Goal: Check status: Check status

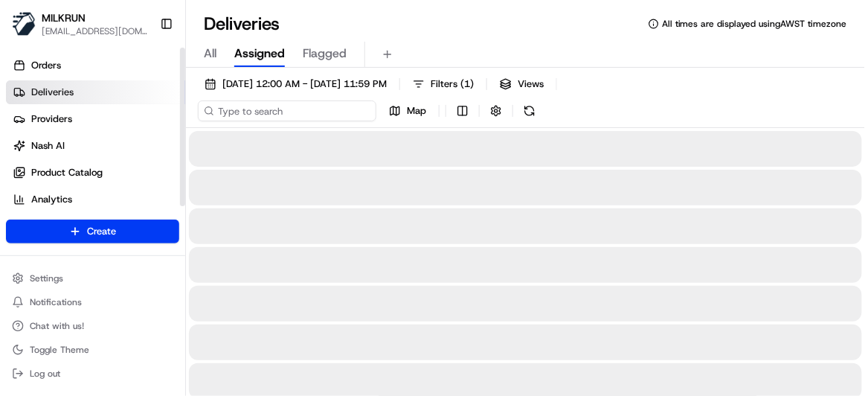
click at [277, 106] on input at bounding box center [287, 110] width 178 height 21
paste input "24886d20-25b0-456e-bf9b-72068697e9e2"
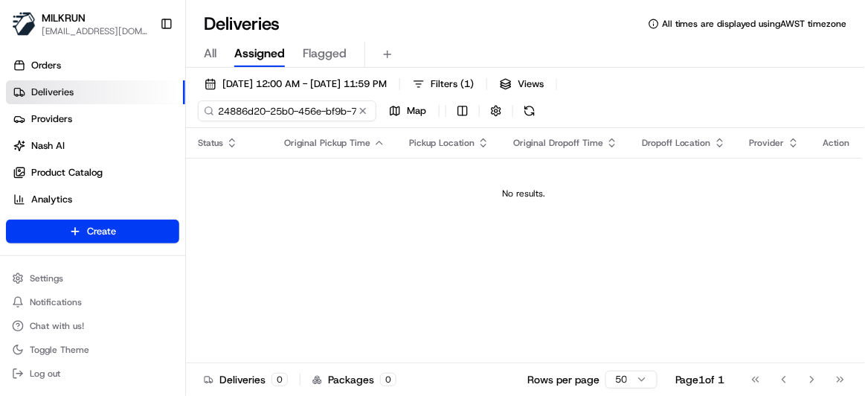
drag, startPoint x: 254, startPoint y: 106, endPoint x: 207, endPoint y: 106, distance: 46.9
click at [207, 106] on div "24886d20-25b0-456e-bf9b-72068697e9e2" at bounding box center [287, 110] width 178 height 21
click at [220, 111] on input "24886d20-25b0-456e-bf9b-72068697e9e2" at bounding box center [287, 110] width 178 height 21
type input "24886d20-25b0-456e-bf9b-72068697e9e2"
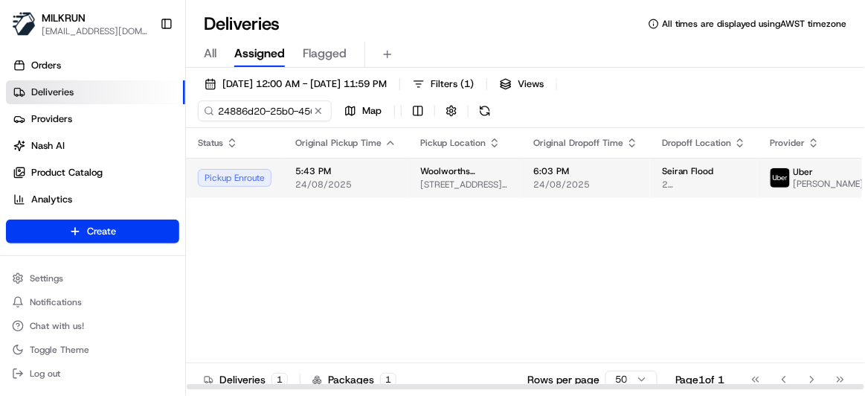
click at [321, 190] on span "24/08/2025" at bounding box center [345, 184] width 101 height 12
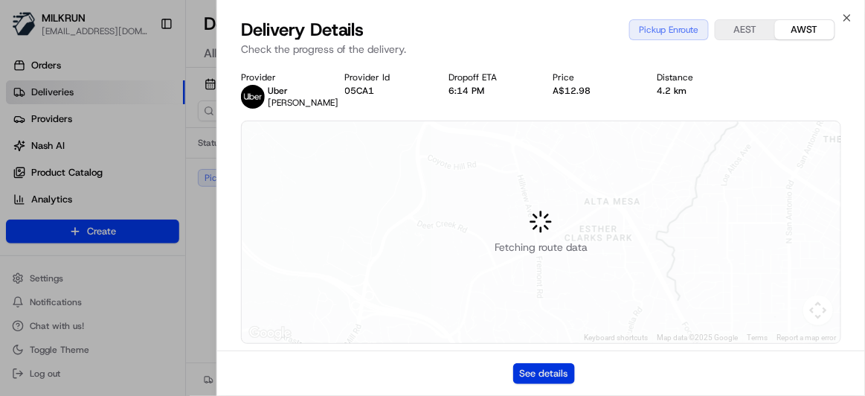
click at [534, 375] on button "See details" at bounding box center [544, 373] width 62 height 21
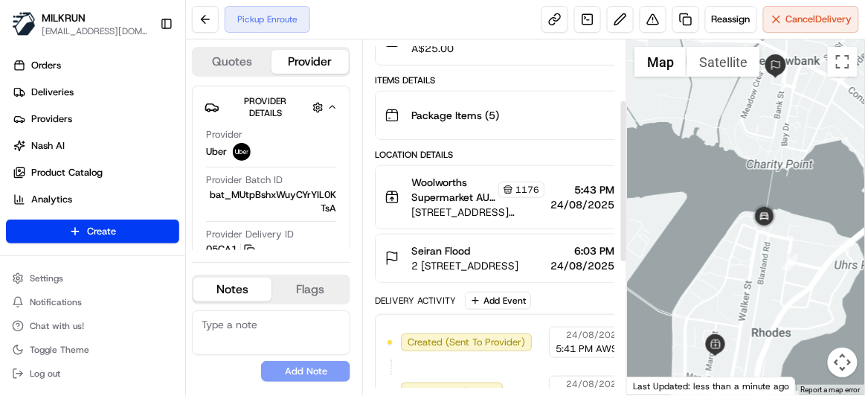
scroll to position [202, 0]
